Goal: Information Seeking & Learning: Learn about a topic

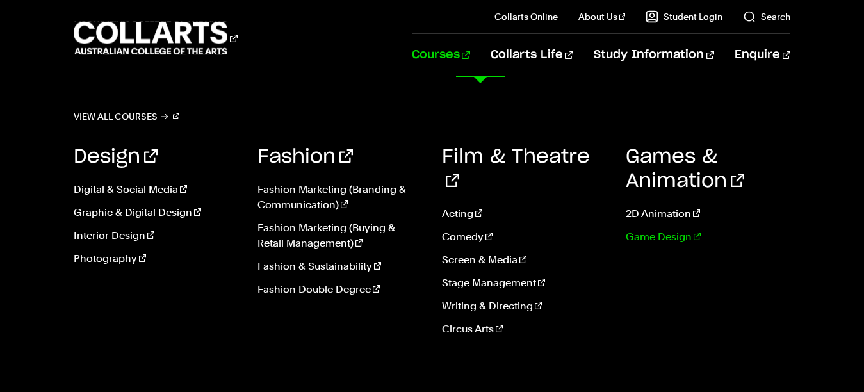
click at [652, 233] on link "Game Design" at bounding box center [708, 236] width 165 height 15
click at [652, 216] on link "2D Animation" at bounding box center [708, 213] width 165 height 15
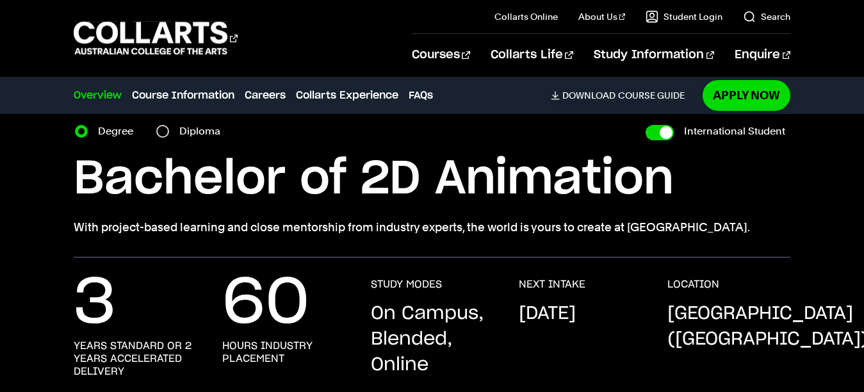
scroll to position [60, 0]
